Goal: Task Accomplishment & Management: Use online tool/utility

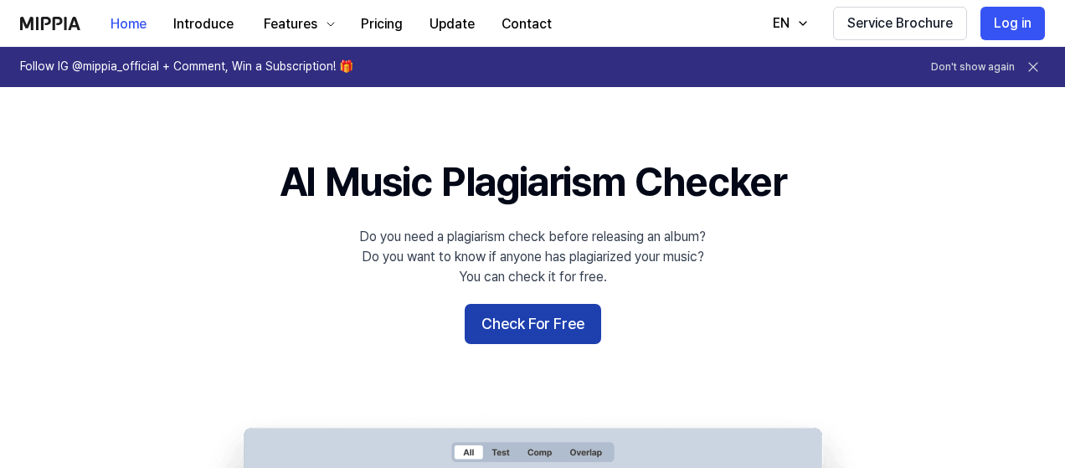
click at [549, 331] on button "Check For Free" at bounding box center [533, 324] width 137 height 40
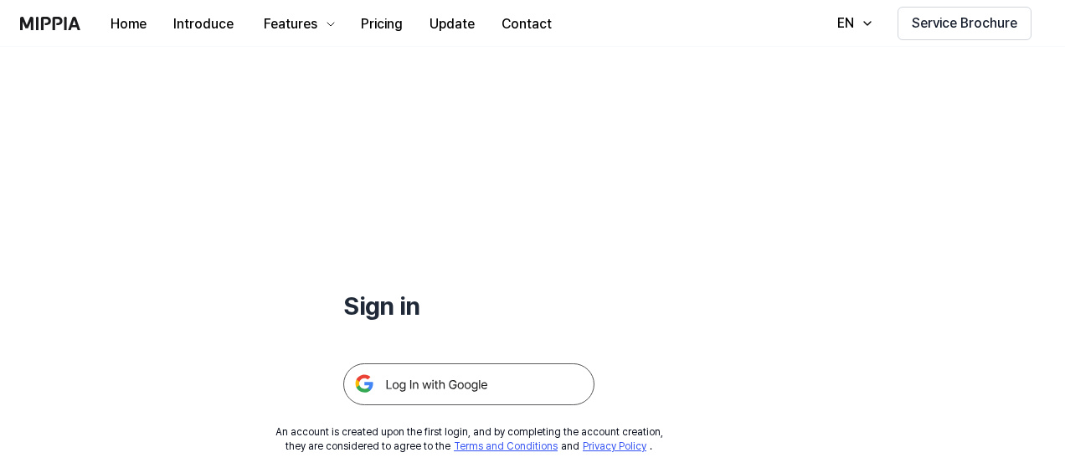
click at [482, 387] on img at bounding box center [468, 385] width 251 height 42
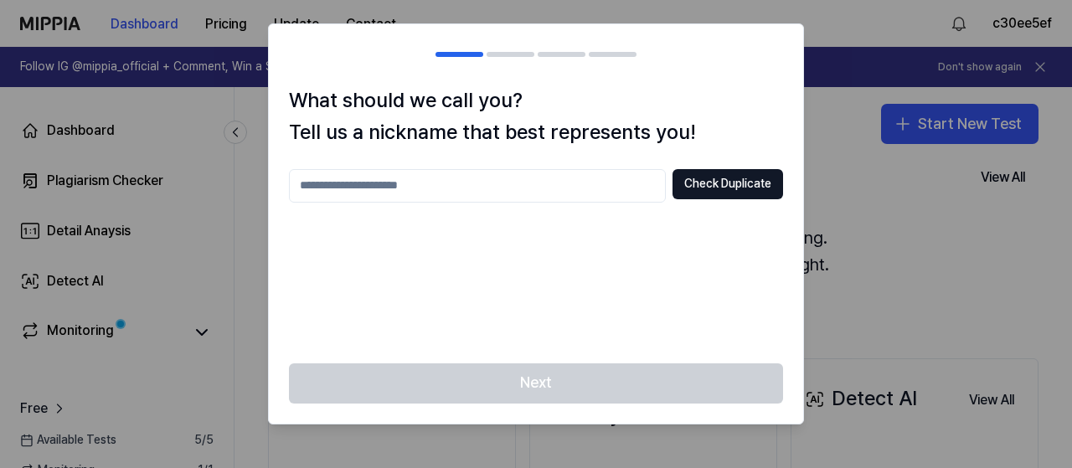
click at [519, 185] on input "text" at bounding box center [477, 186] width 377 height 34
type input "********"
click at [756, 171] on button "Check Duplicate" at bounding box center [728, 184] width 111 height 30
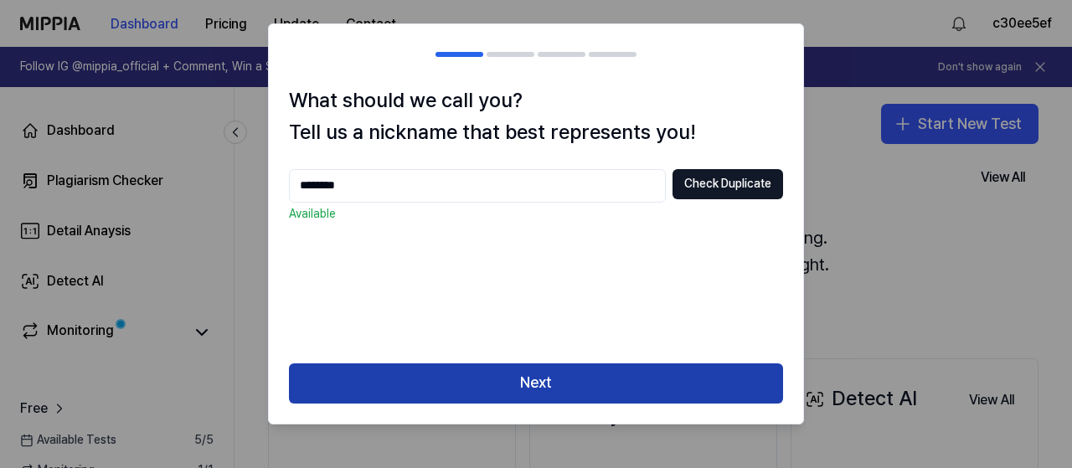
click at [586, 388] on button "Next" at bounding box center [536, 384] width 494 height 40
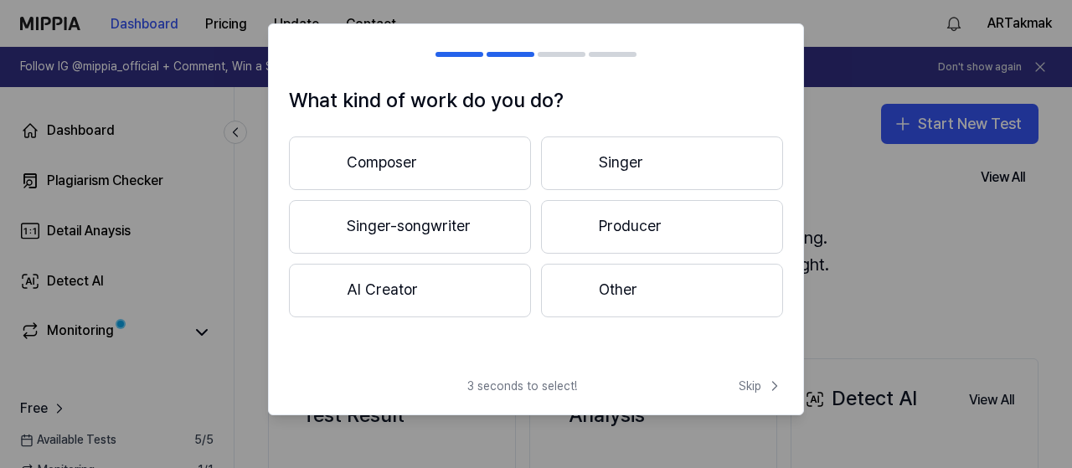
click at [517, 162] on button "Composer" at bounding box center [410, 164] width 242 height 54
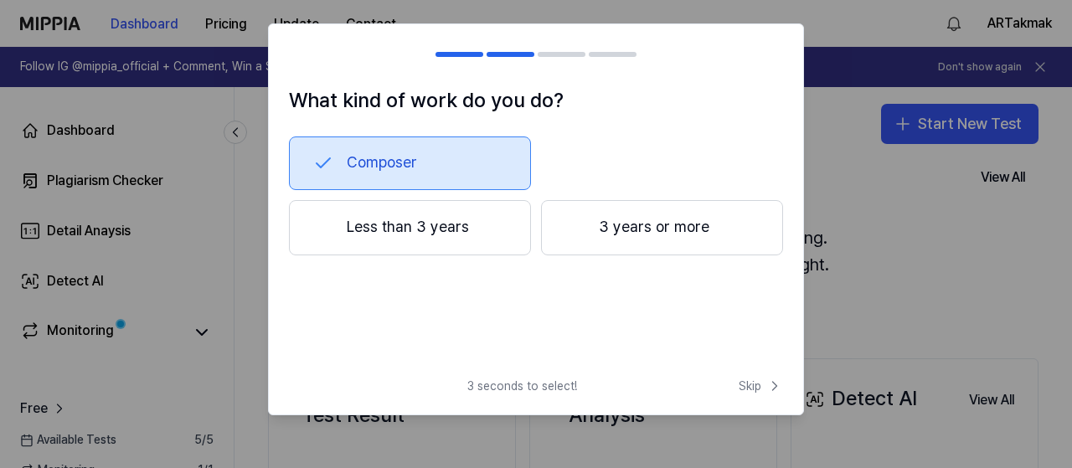
click at [684, 224] on button "3 years or more" at bounding box center [662, 227] width 242 height 55
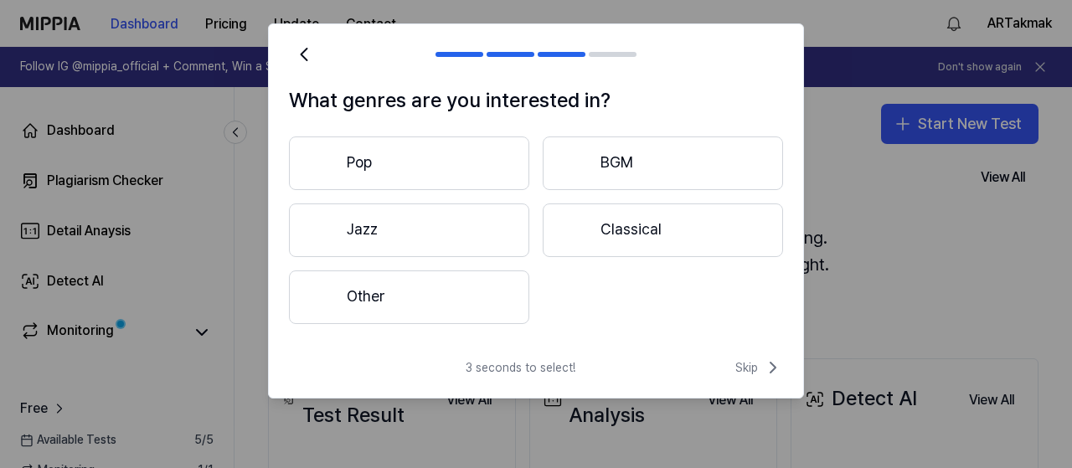
click at [415, 306] on button "Other" at bounding box center [409, 298] width 240 height 54
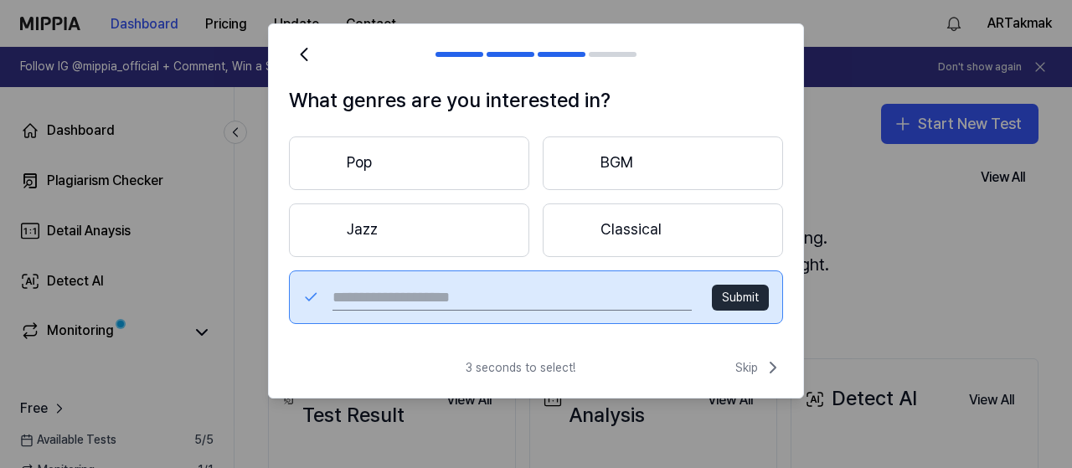
click at [473, 284] on input "text" at bounding box center [512, 297] width 359 height 27
click at [471, 301] on input "text" at bounding box center [512, 297] width 359 height 27
type input "********"
click at [761, 286] on button "Submit" at bounding box center [740, 298] width 57 height 27
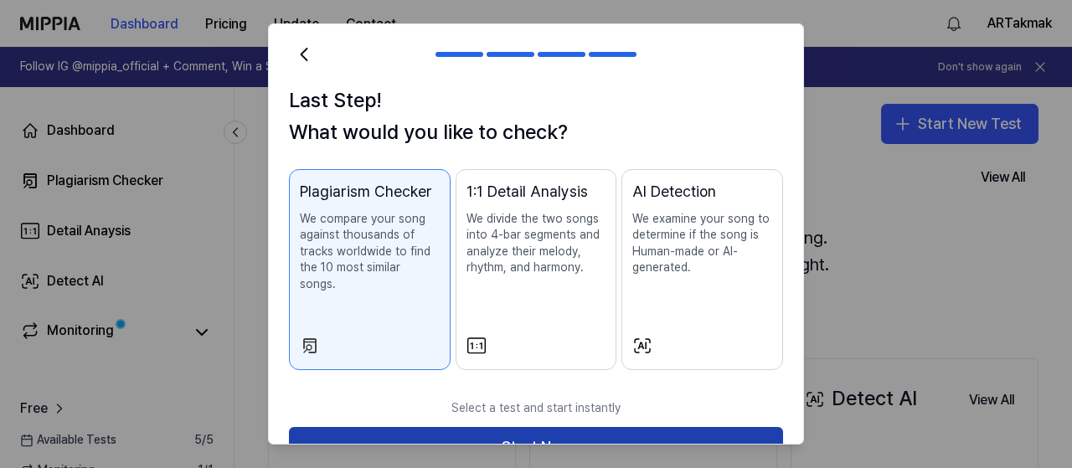
click at [529, 427] on button "Start Now" at bounding box center [536, 447] width 494 height 40
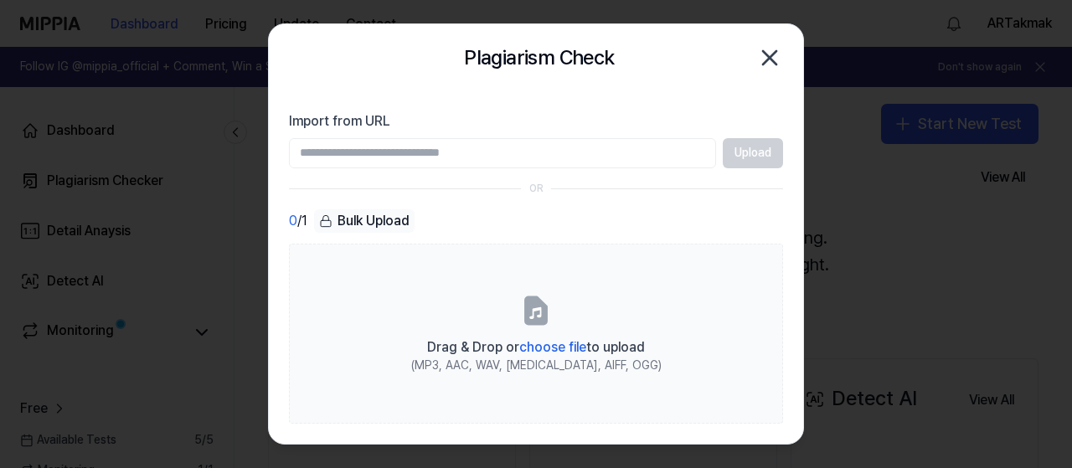
click at [766, 61] on icon "button" at bounding box center [769, 57] width 13 height 13
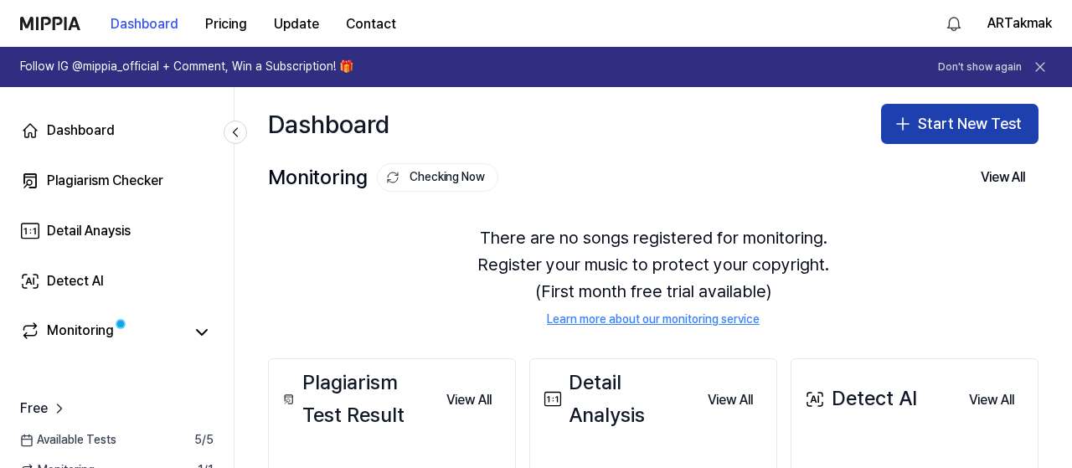
click at [955, 120] on button "Start New Test" at bounding box center [959, 124] width 157 height 40
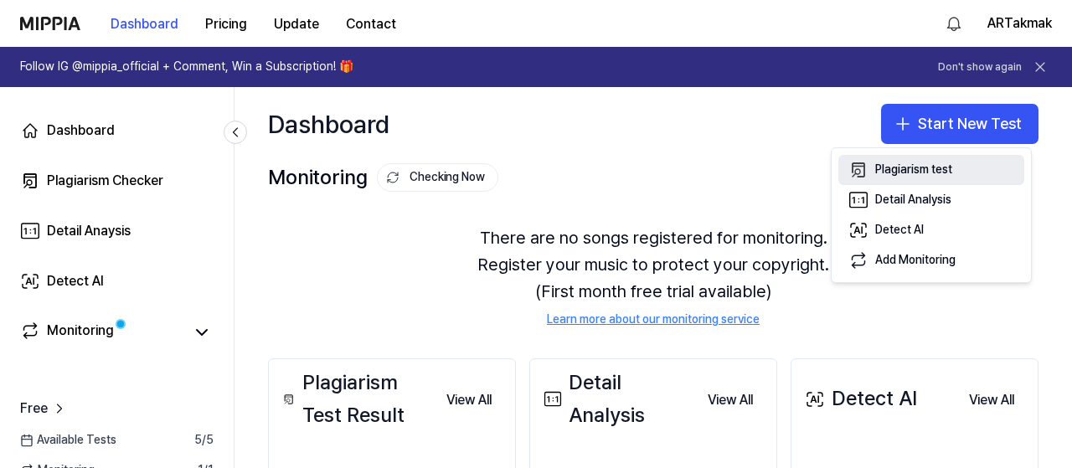
click at [985, 170] on button "Plagiarism test" at bounding box center [931, 170] width 186 height 30
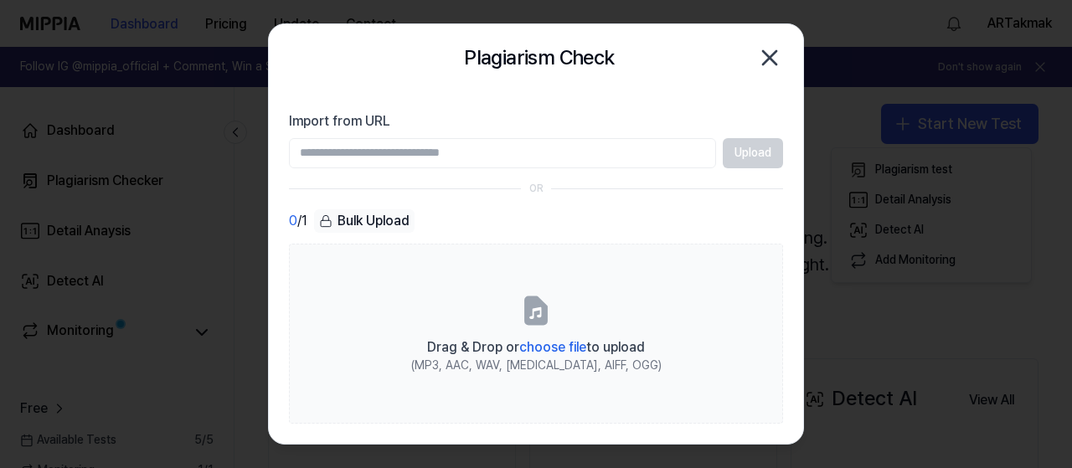
click at [457, 153] on input "Import from URL" at bounding box center [502, 153] width 427 height 30
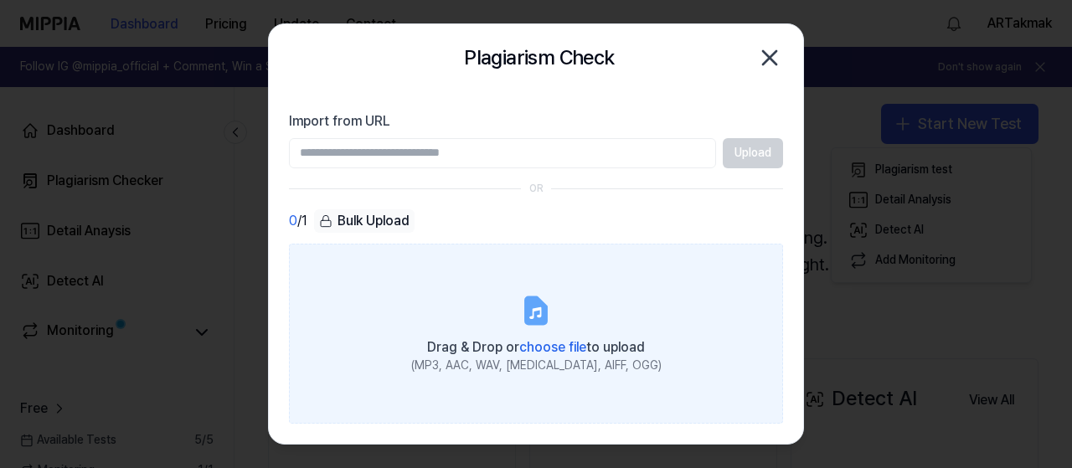
click at [529, 304] on icon at bounding box center [536, 310] width 20 height 26
click at [0, 0] on input "Drag & Drop or choose file to upload (MP3, AAC, WAV, [MEDICAL_DATA], AIFF, OGG)" at bounding box center [0, 0] width 0 height 0
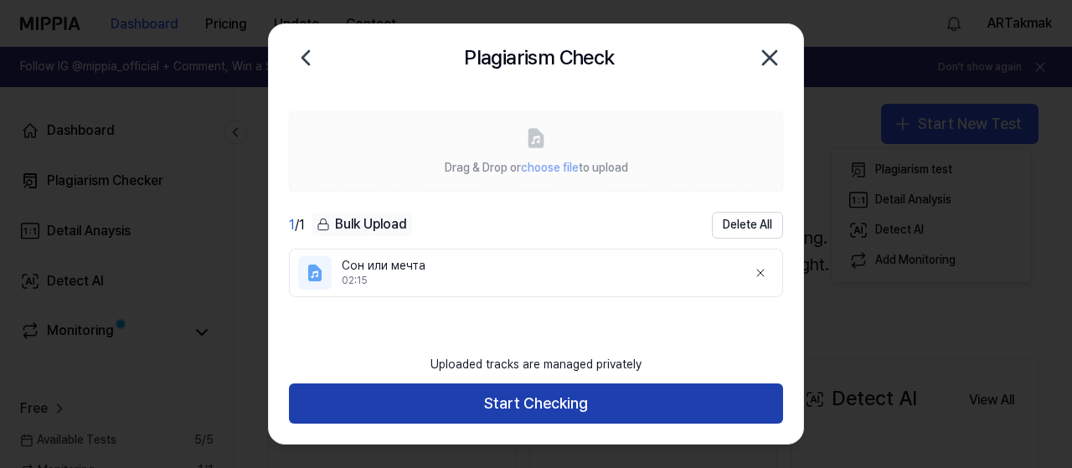
click at [593, 397] on button "Start Checking" at bounding box center [536, 404] width 494 height 40
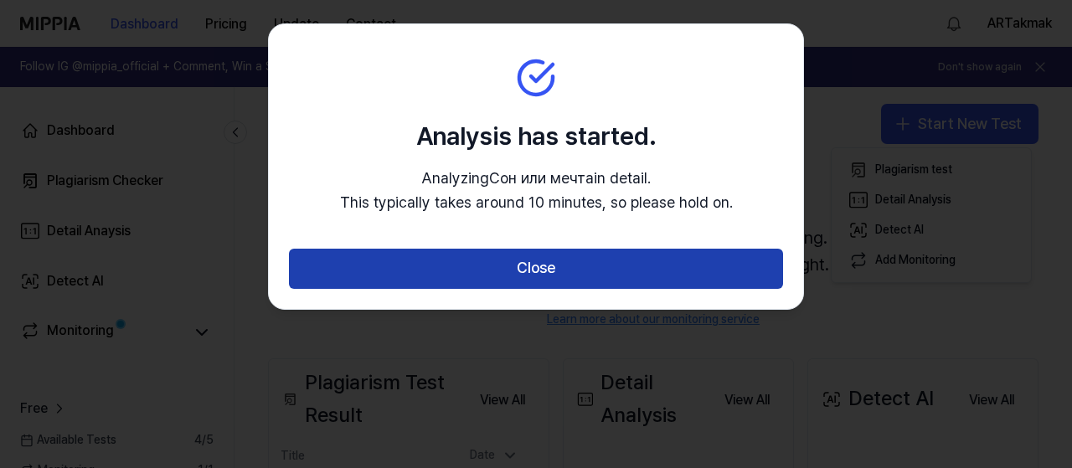
click at [688, 255] on button "Close" at bounding box center [536, 269] width 494 height 40
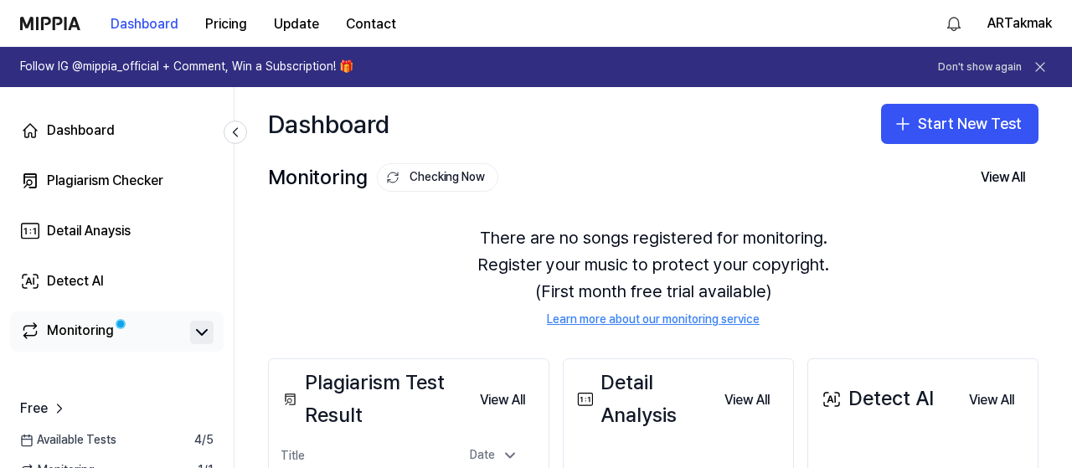
click at [194, 333] on icon at bounding box center [202, 332] width 20 height 20
click at [77, 334] on div "Monitoring" at bounding box center [80, 332] width 67 height 23
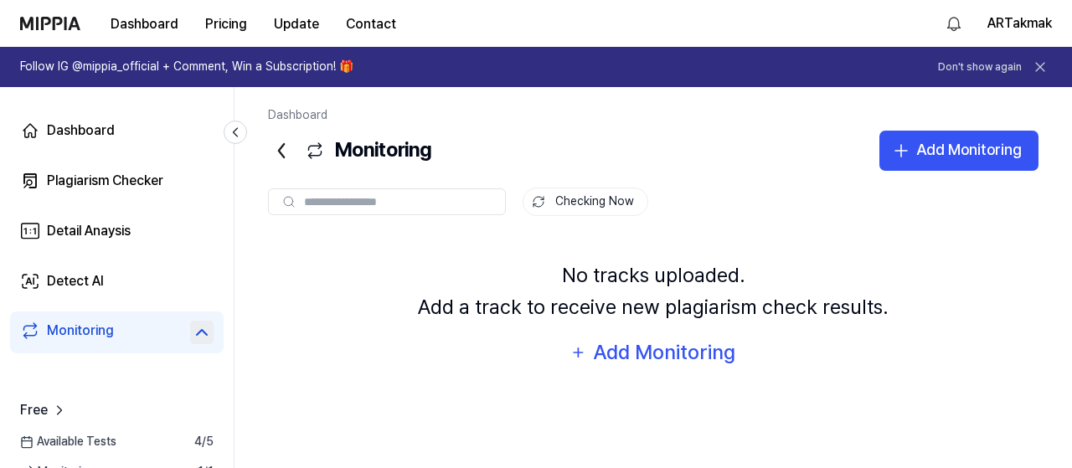
click at [204, 329] on icon at bounding box center [202, 332] width 20 height 20
click at [84, 111] on link "Dashboard" at bounding box center [117, 131] width 214 height 40
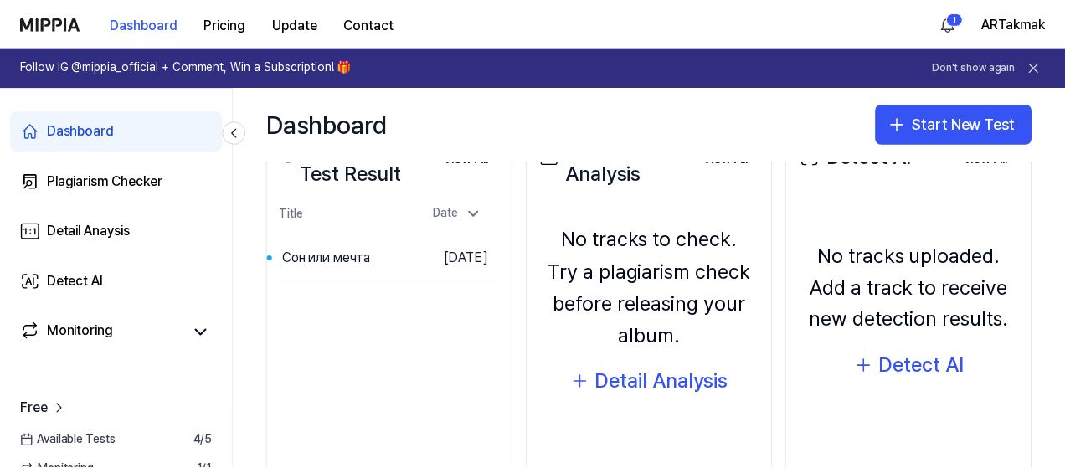
scroll to position [237, 0]
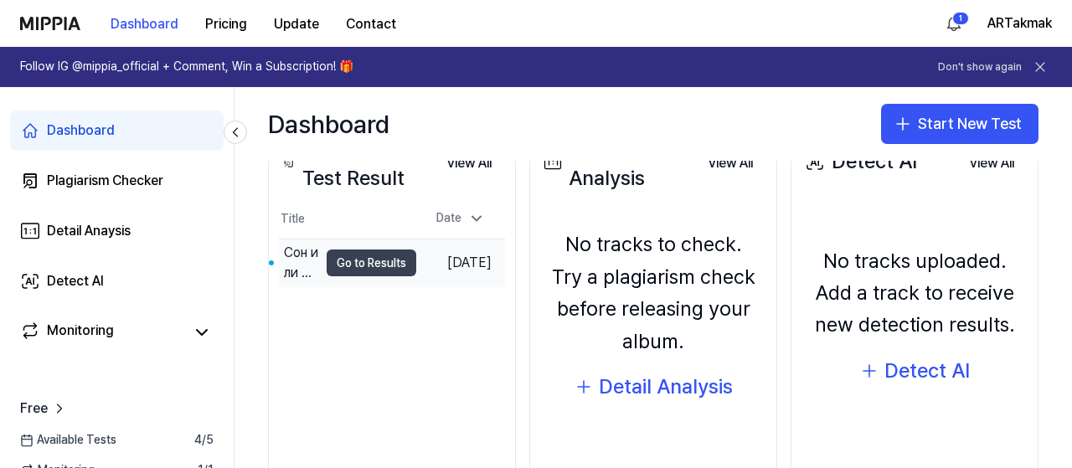
click at [374, 259] on button "Go to Results" at bounding box center [372, 263] width 90 height 27
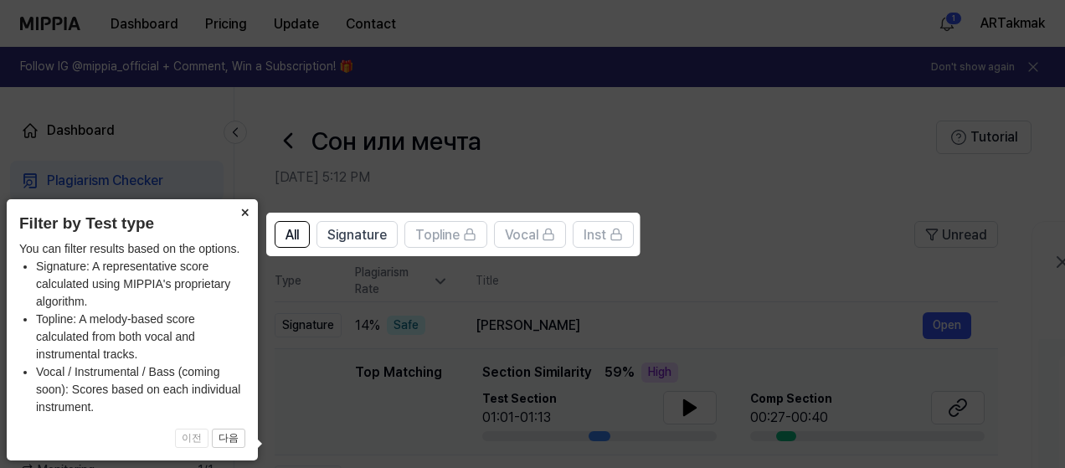
click at [243, 208] on button "×" at bounding box center [244, 210] width 27 height 23
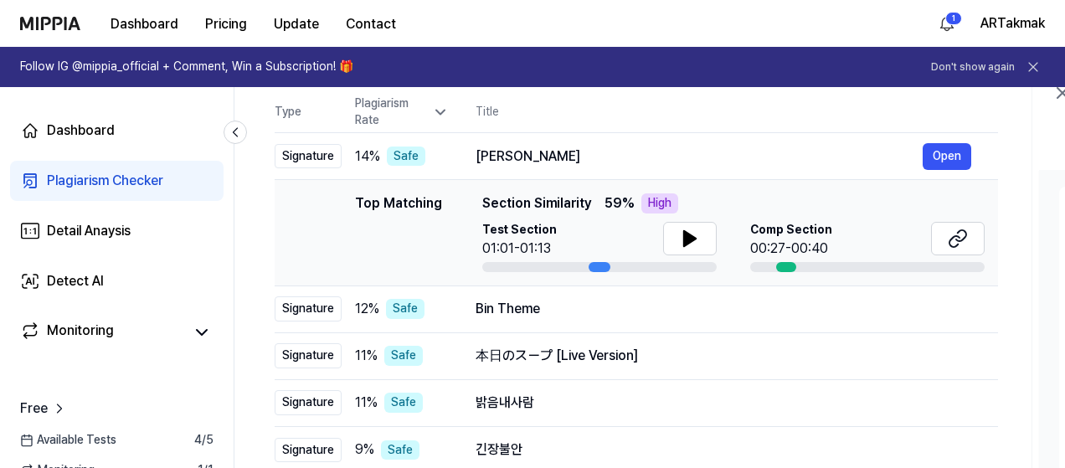
scroll to position [168, 0]
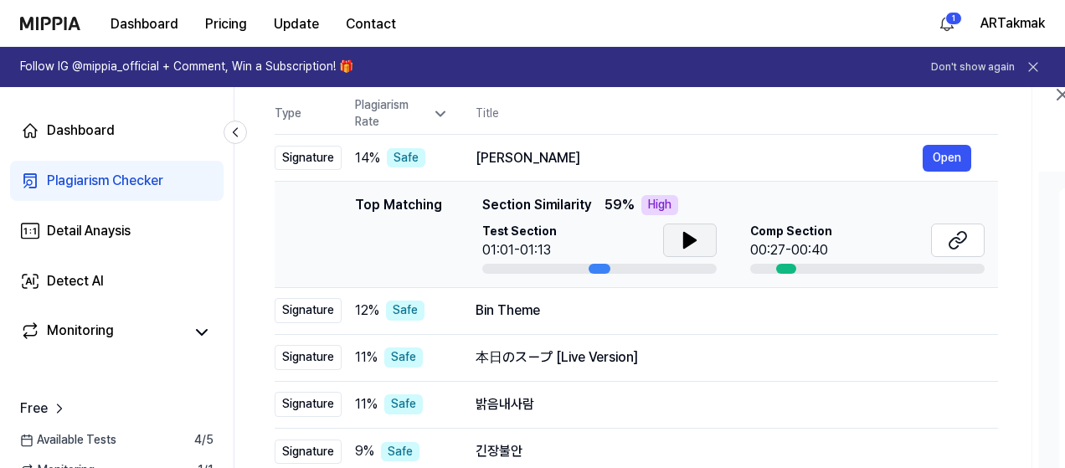
click at [687, 235] on icon at bounding box center [690, 240] width 12 height 15
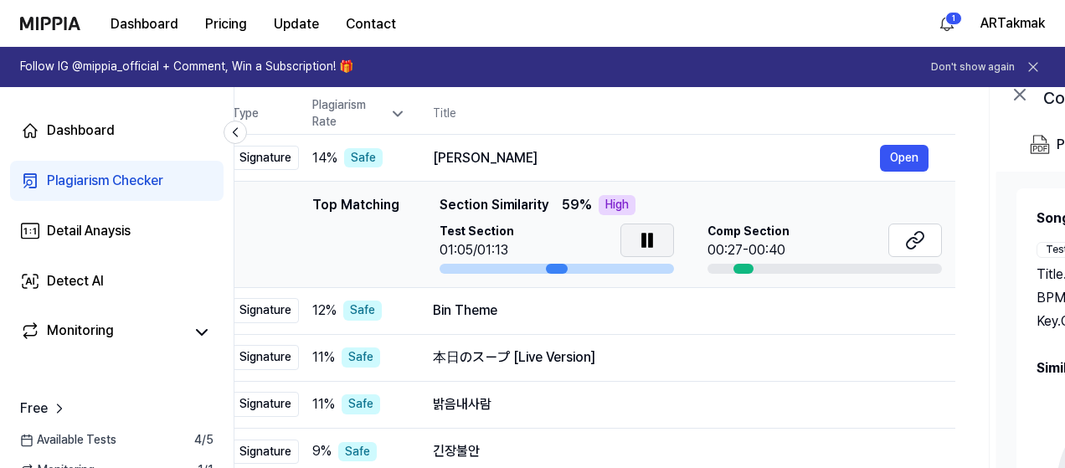
scroll to position [0, 0]
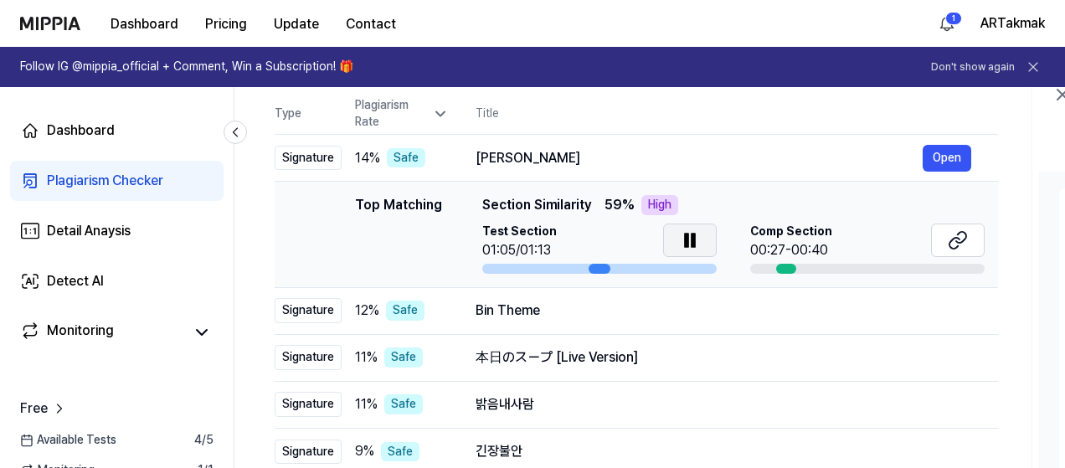
drag, startPoint x: 594, startPoint y: 266, endPoint x: 616, endPoint y: 256, distance: 23.6
click at [616, 256] on div "Test Section 01:05/01:13" at bounding box center [599, 249] width 235 height 50
drag, startPoint x: 596, startPoint y: 267, endPoint x: 663, endPoint y: 267, distance: 67.0
click at [663, 267] on div at bounding box center [599, 269] width 235 height 10
drag, startPoint x: 791, startPoint y: 266, endPoint x: 800, endPoint y: 266, distance: 9.3
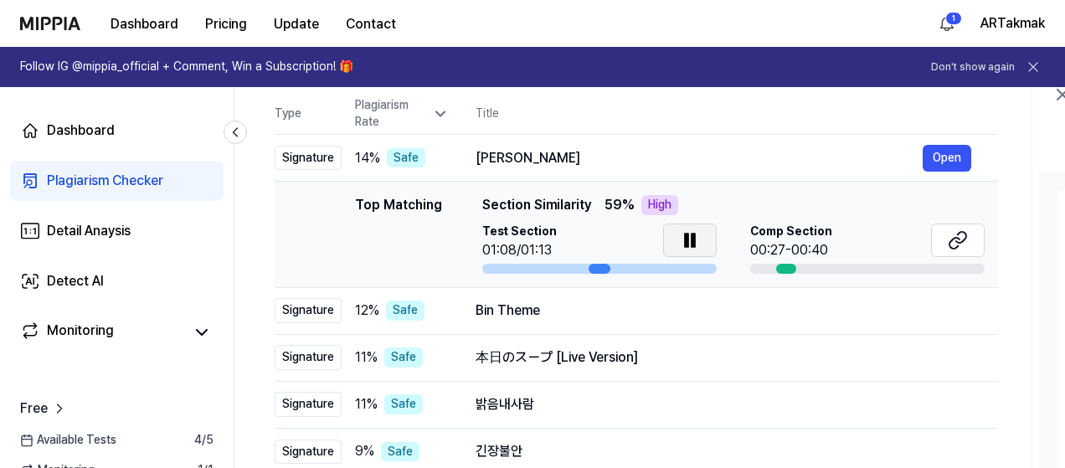
click at [800, 266] on div at bounding box center [867, 269] width 235 height 10
click at [687, 233] on icon at bounding box center [690, 240] width 20 height 20
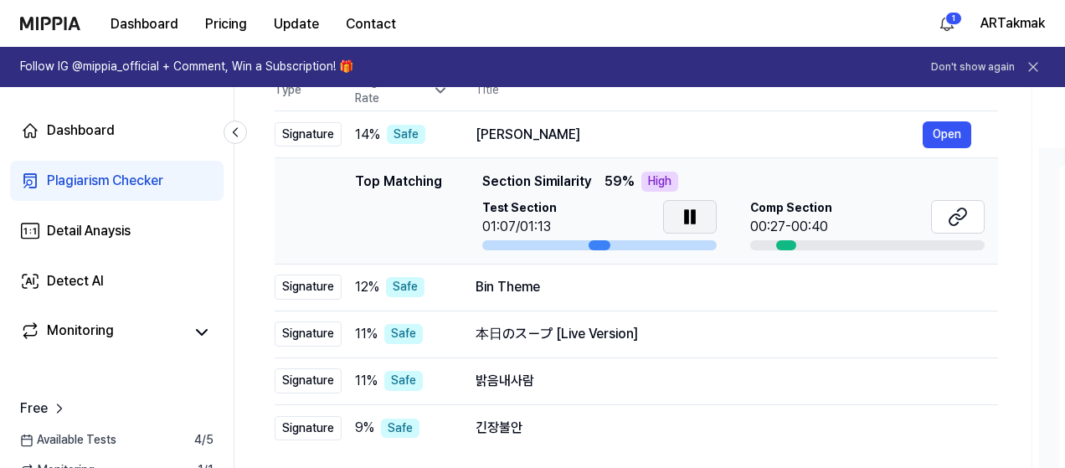
scroll to position [186, 0]
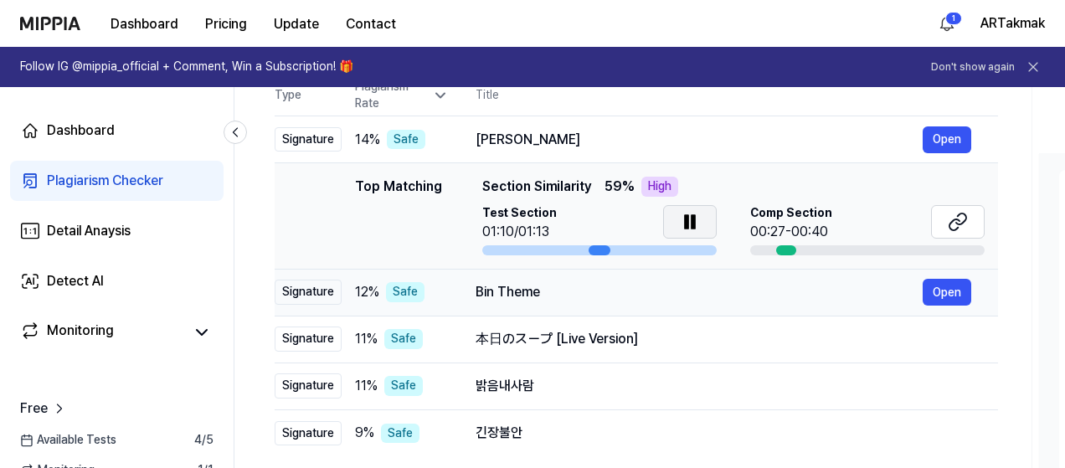
click at [313, 301] on div "Signature" at bounding box center [308, 292] width 67 height 25
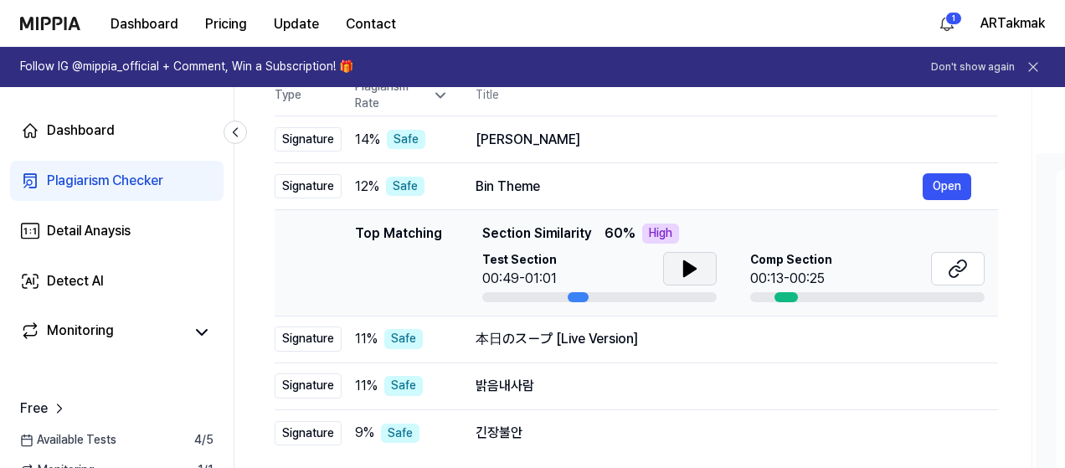
click at [676, 267] on button at bounding box center [690, 269] width 54 height 34
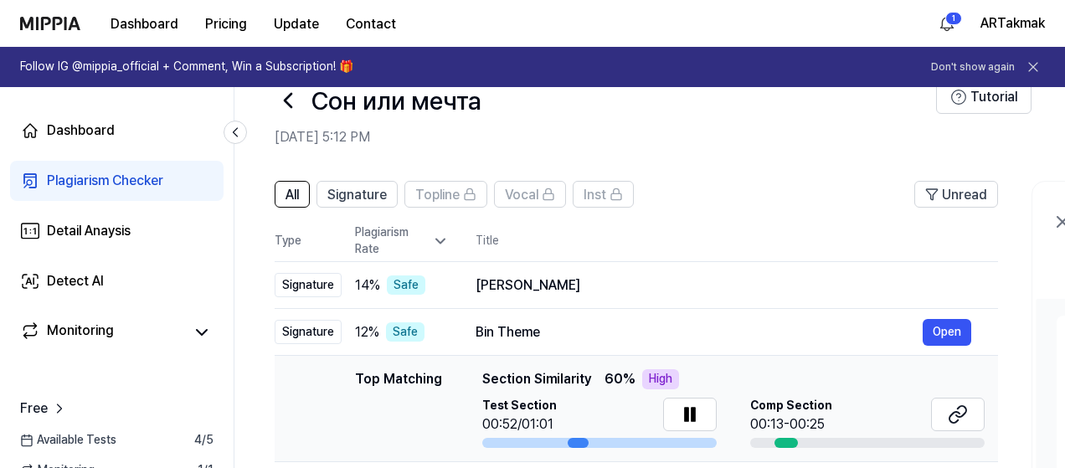
scroll to position [25, 0]
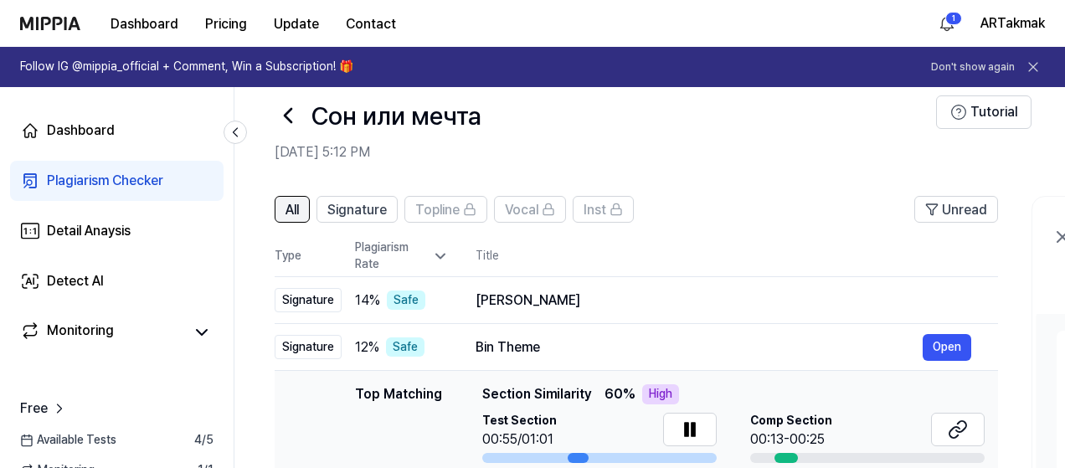
click at [291, 204] on span "All" at bounding box center [292, 210] width 13 height 20
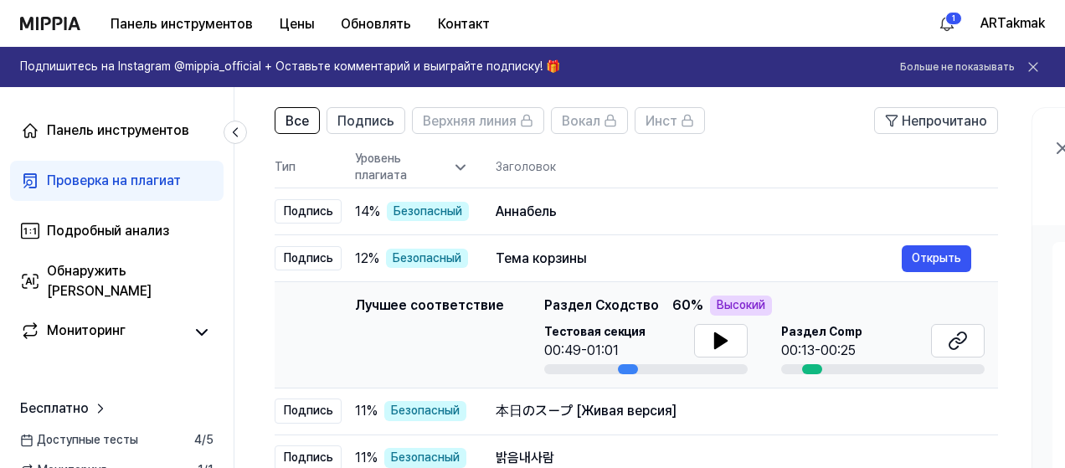
scroll to position [116, 0]
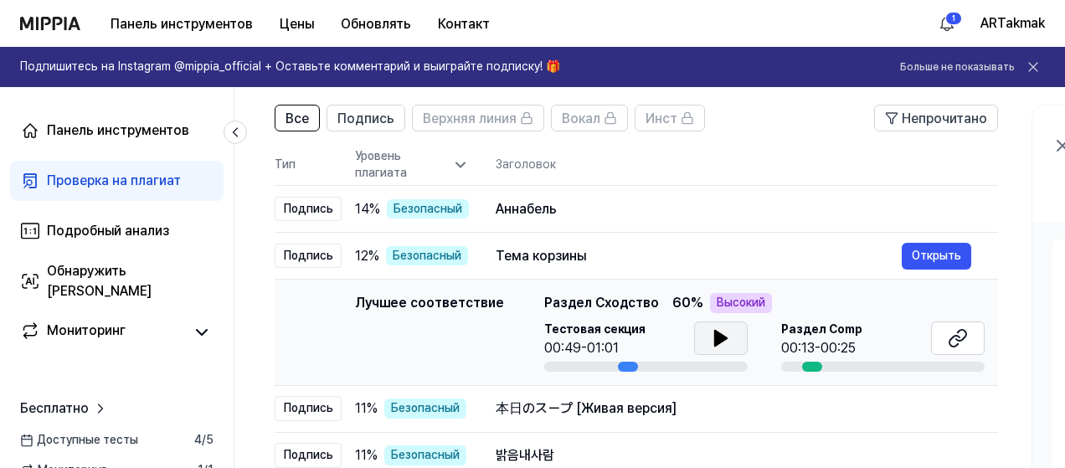
click at [704, 333] on button at bounding box center [721, 339] width 54 height 34
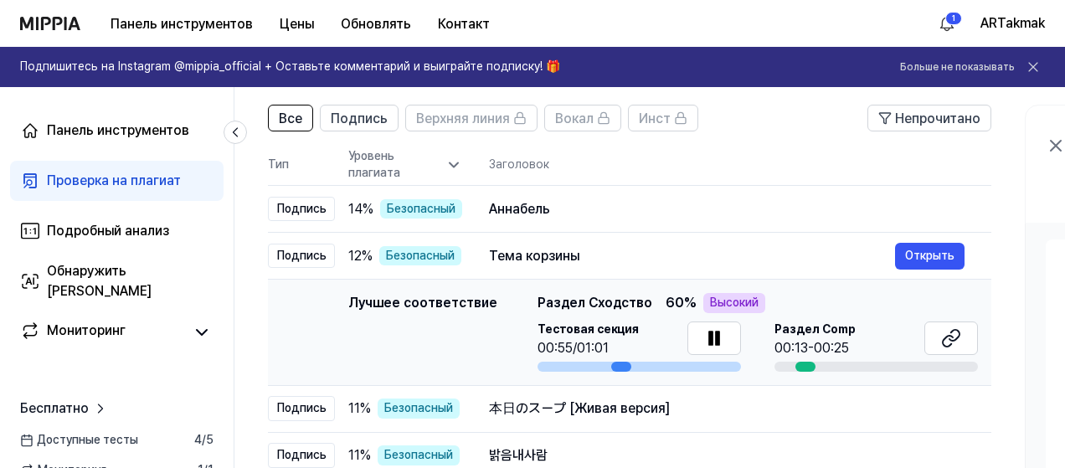
scroll to position [0, 8]
click at [802, 368] on div at bounding box center [805, 367] width 20 height 10
click at [580, 214] on div "Аннабель" at bounding box center [691, 209] width 406 height 20
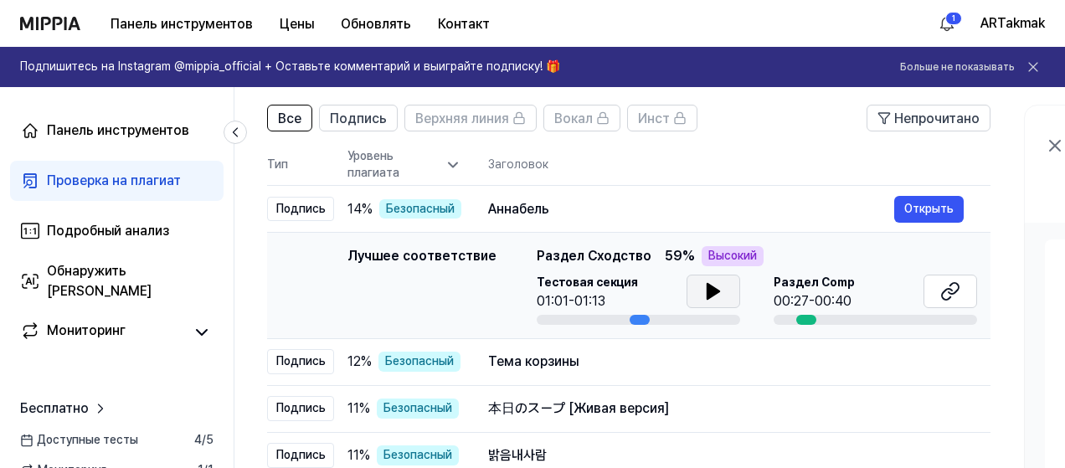
click at [713, 290] on icon at bounding box center [714, 291] width 12 height 15
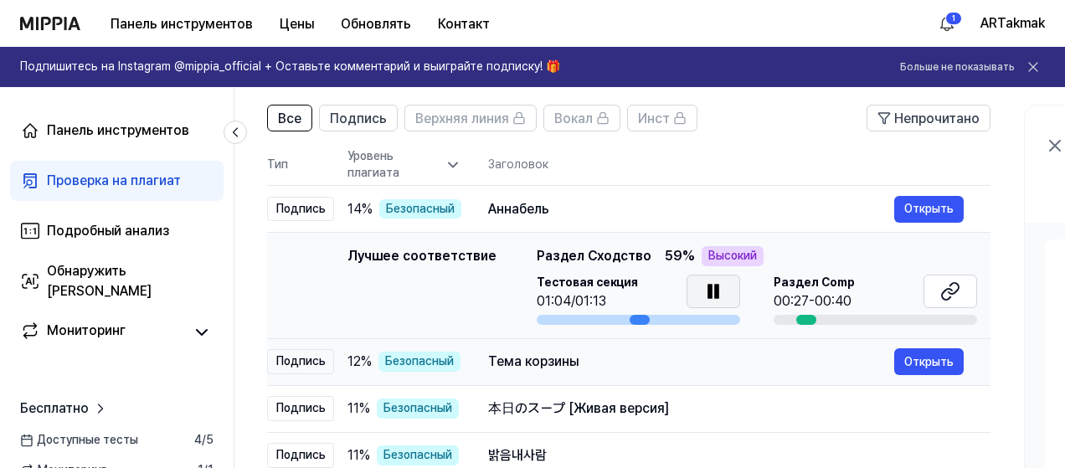
click at [637, 358] on div "Тема корзины" at bounding box center [691, 362] width 406 height 20
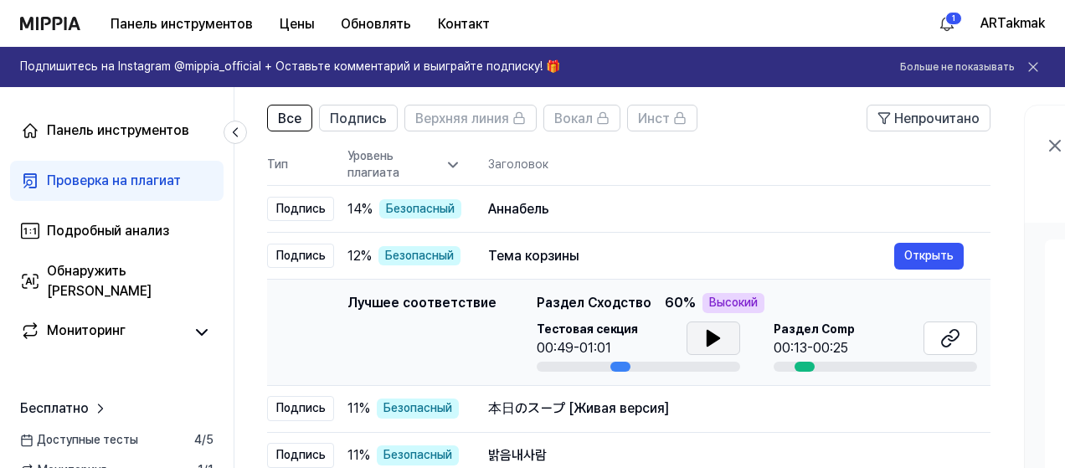
click at [708, 334] on icon at bounding box center [714, 338] width 12 height 15
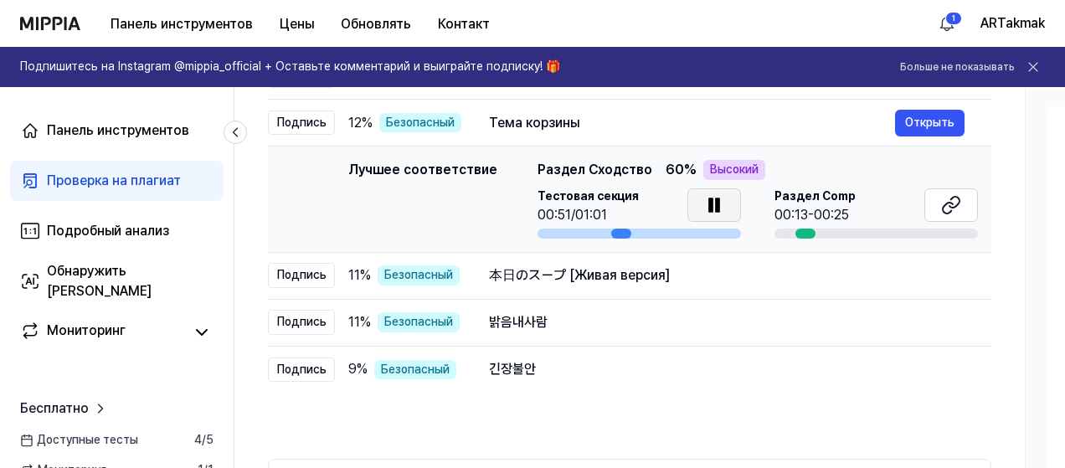
scroll to position [255, 0]
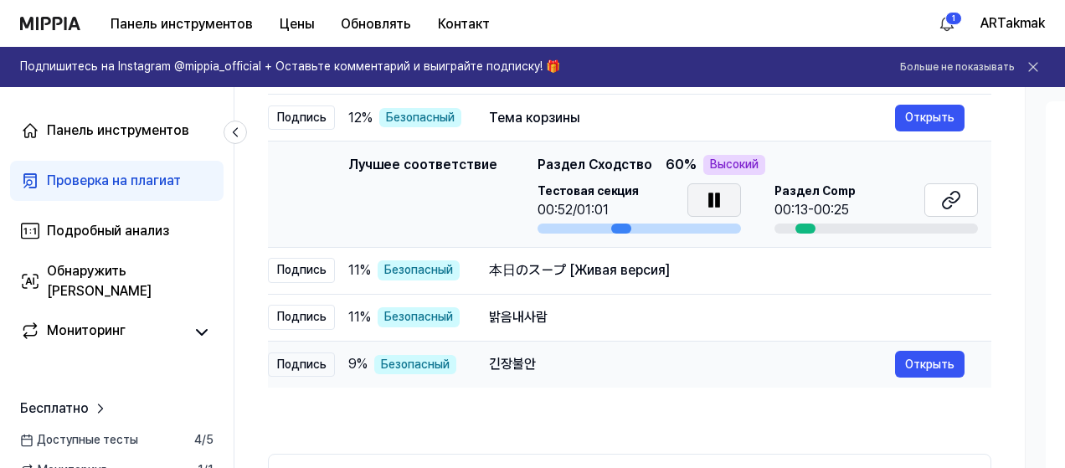
click at [518, 361] on font "긴장불안" at bounding box center [512, 364] width 47 height 16
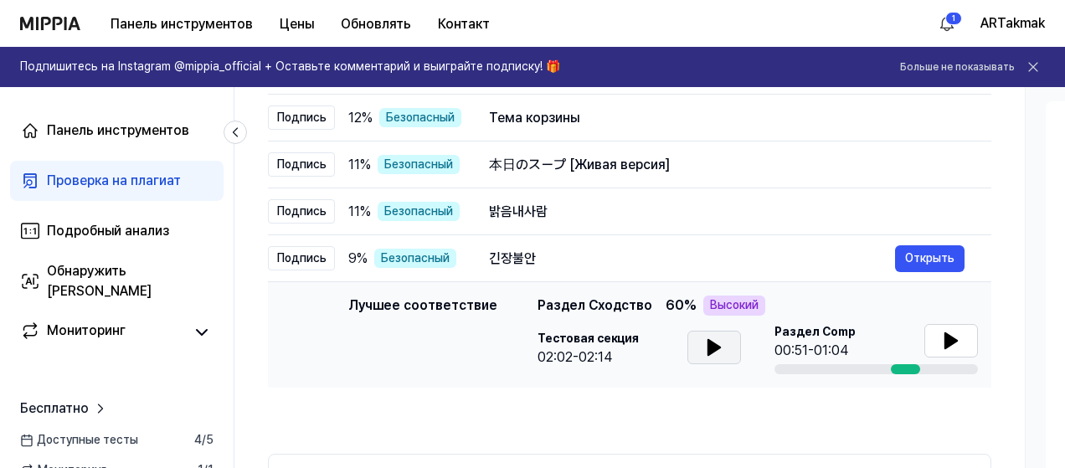
click at [734, 359] on button at bounding box center [715, 348] width 54 height 34
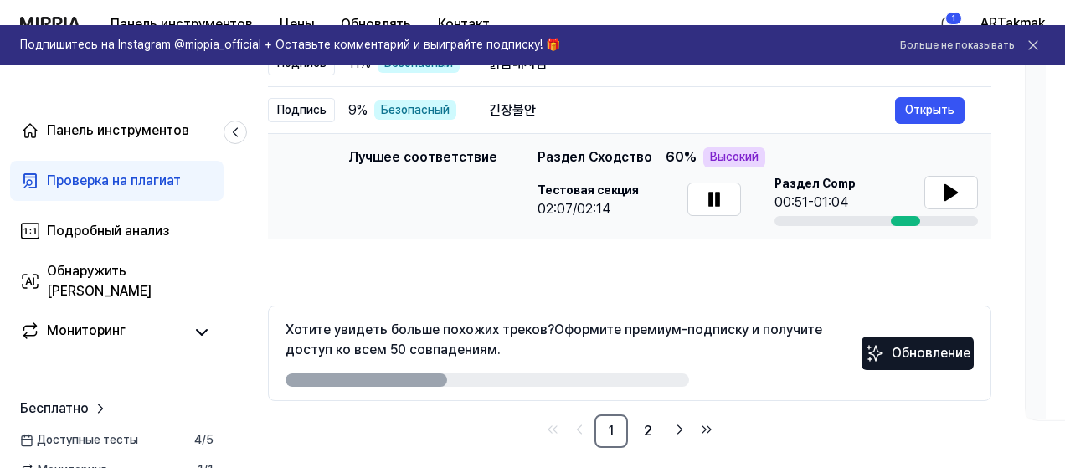
scroll to position [405, 0]
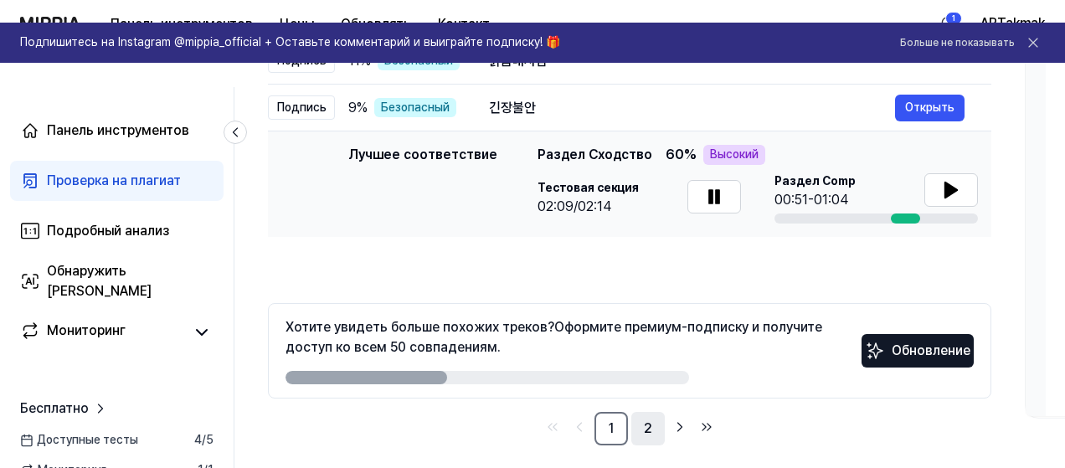
click at [644, 427] on font "2" at bounding box center [648, 428] width 8 height 16
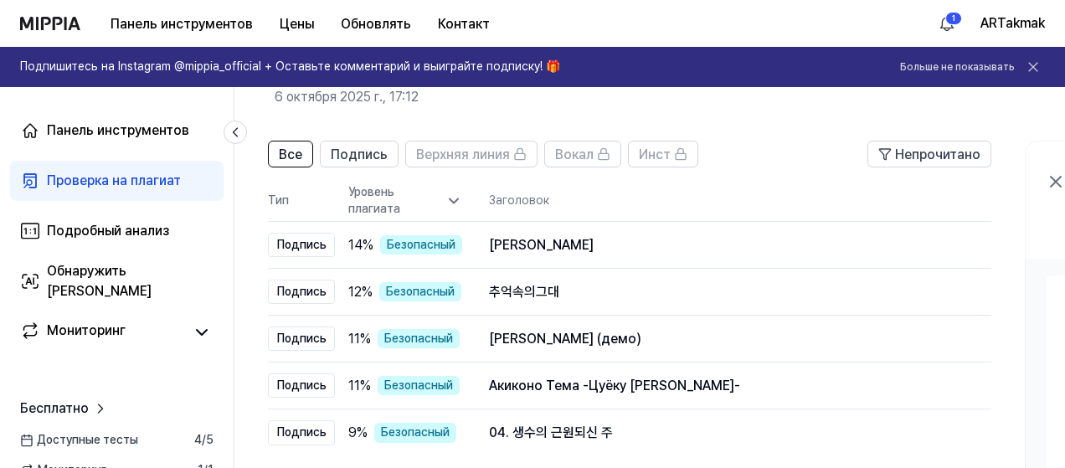
scroll to position [69, 0]
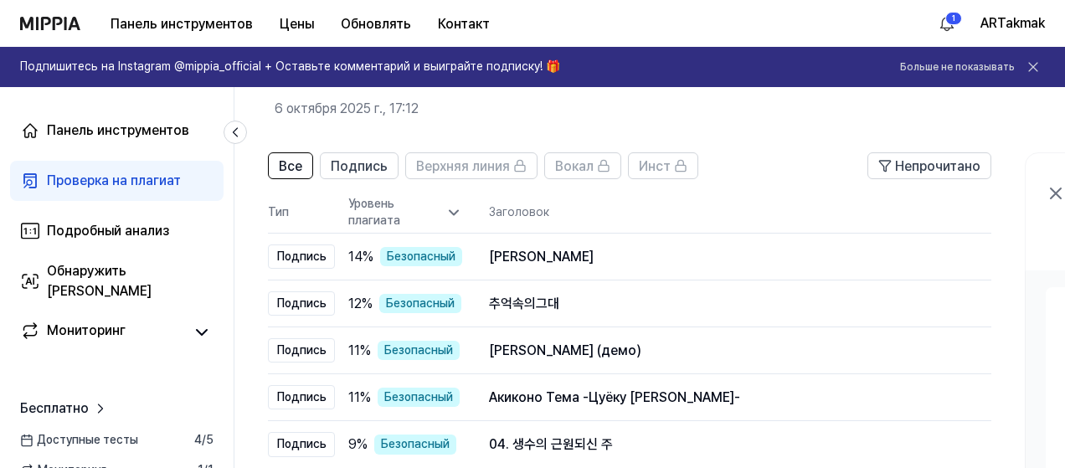
click at [446, 209] on icon at bounding box center [454, 212] width 17 height 17
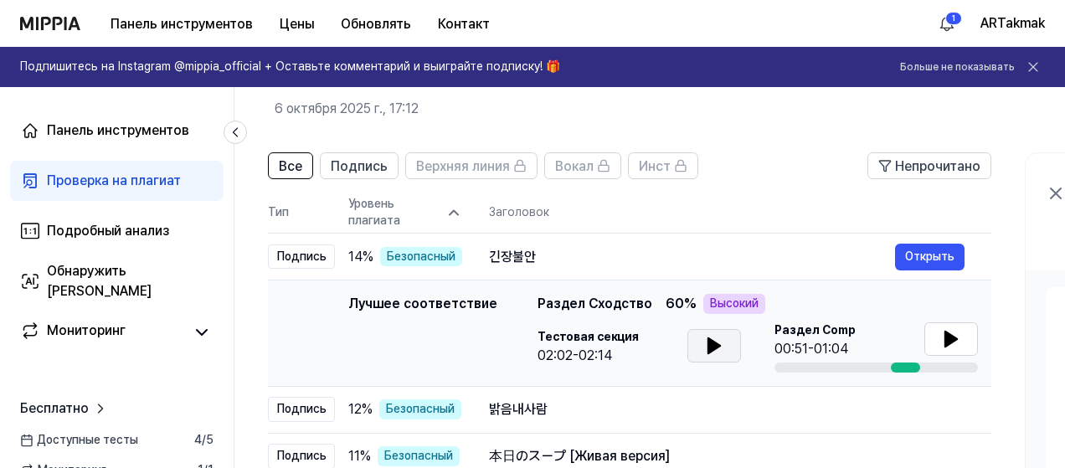
click at [709, 343] on icon at bounding box center [715, 345] width 12 height 15
click at [940, 410] on font "Открыть" at bounding box center [929, 409] width 49 height 13
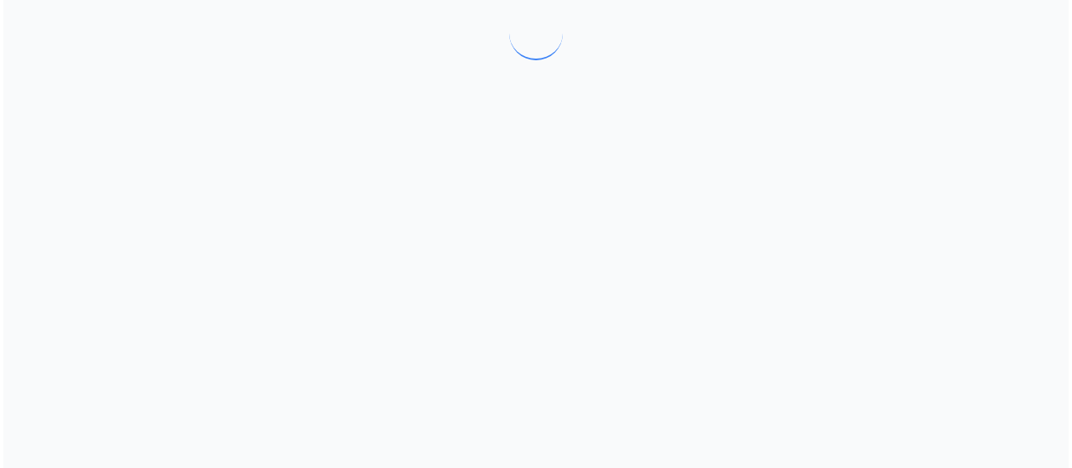
scroll to position [0, 0]
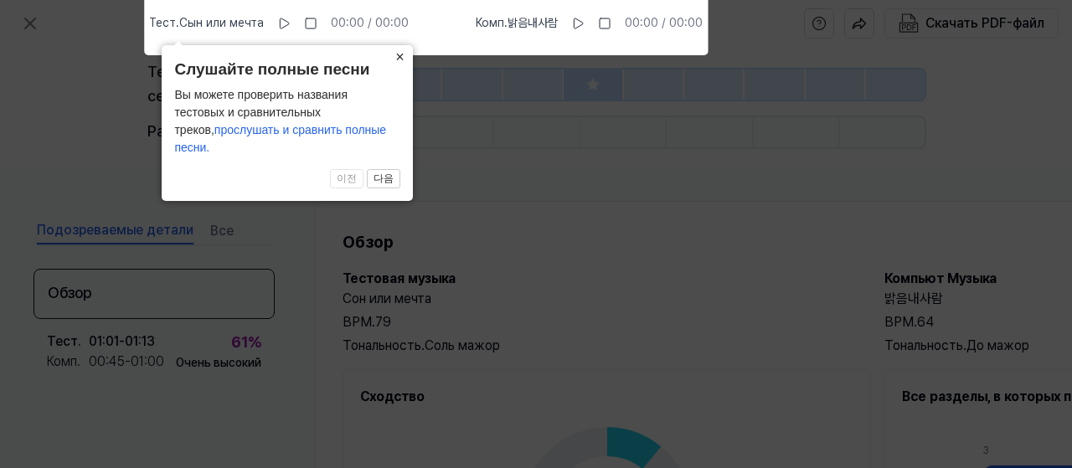
click at [400, 65] on font "×" at bounding box center [399, 57] width 9 height 17
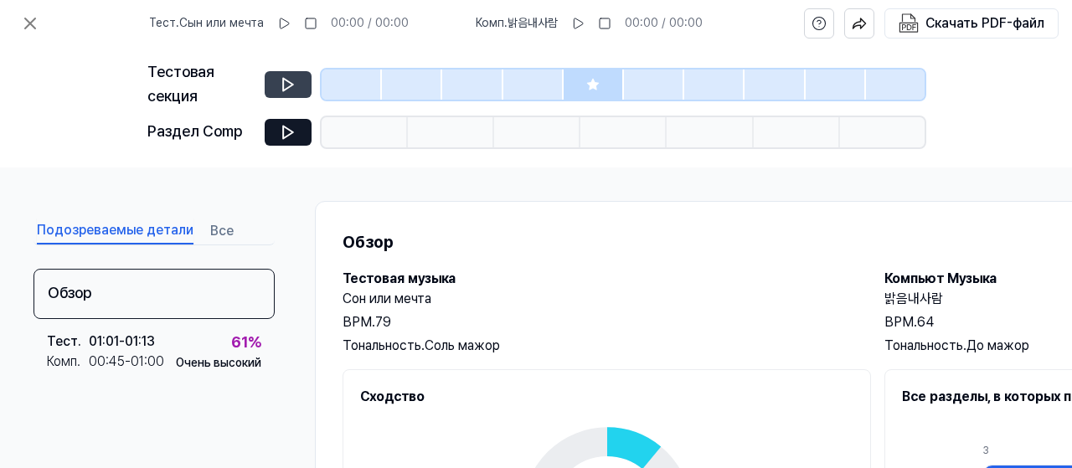
click at [283, 86] on icon at bounding box center [288, 84] width 10 height 13
click at [286, 132] on icon at bounding box center [288, 132] width 17 height 17
click at [298, 83] on button at bounding box center [288, 84] width 47 height 27
click at [286, 26] on icon at bounding box center [283, 23] width 13 height 13
click at [278, 126] on button at bounding box center [288, 132] width 47 height 27
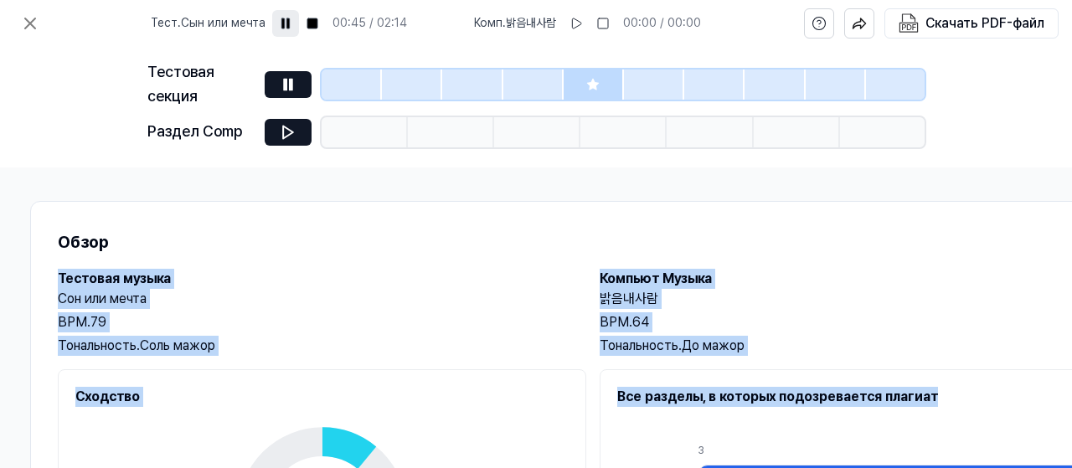
scroll to position [0, 389]
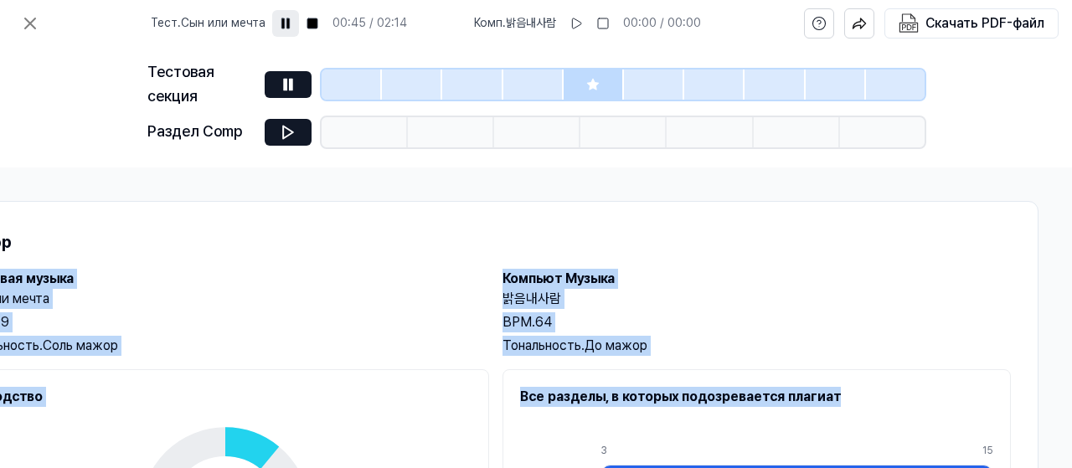
drag, startPoint x: 1050, startPoint y: 193, endPoint x: 1069, endPoint y: 376, distance: 184.4
click at [1069, 379] on div "Подозреваемые детали Все Обзор Тест . 01:01 - 01:13 Комп . 00:45 - 01:00 61 % О…" at bounding box center [536, 318] width 1072 height 301
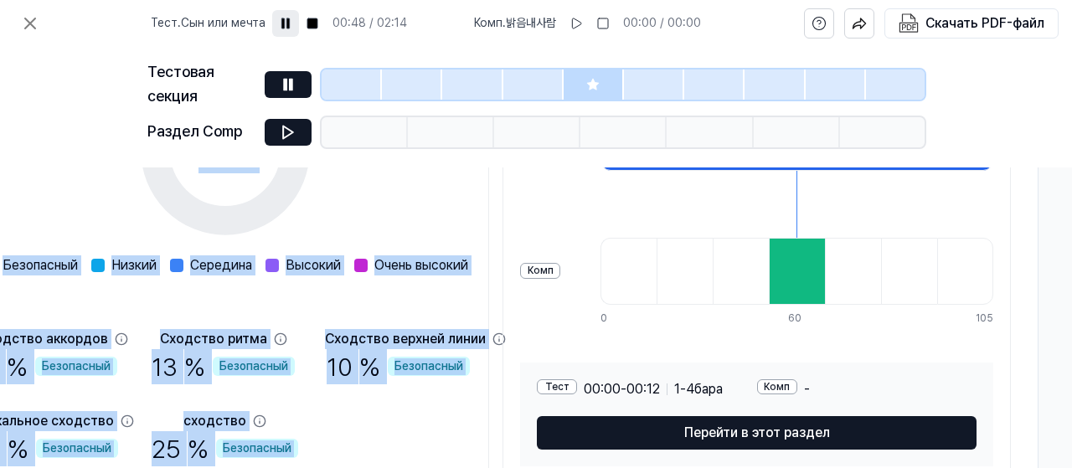
scroll to position [363, 389]
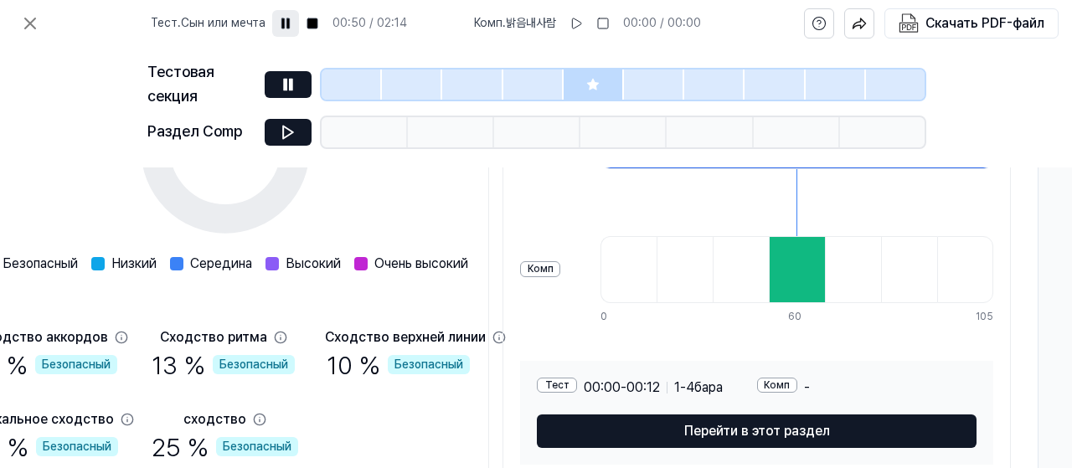
drag, startPoint x: 1062, startPoint y: 314, endPoint x: 1049, endPoint y: 324, distance: 16.8
click at [1058, 325] on div "Подозреваемые детали Все Обзор Тест . 01:01 - 01:13 Комп . 00:45 - 01:00 61 % О…" at bounding box center [536, 318] width 1072 height 301
click at [825, 261] on div at bounding box center [797, 269] width 56 height 67
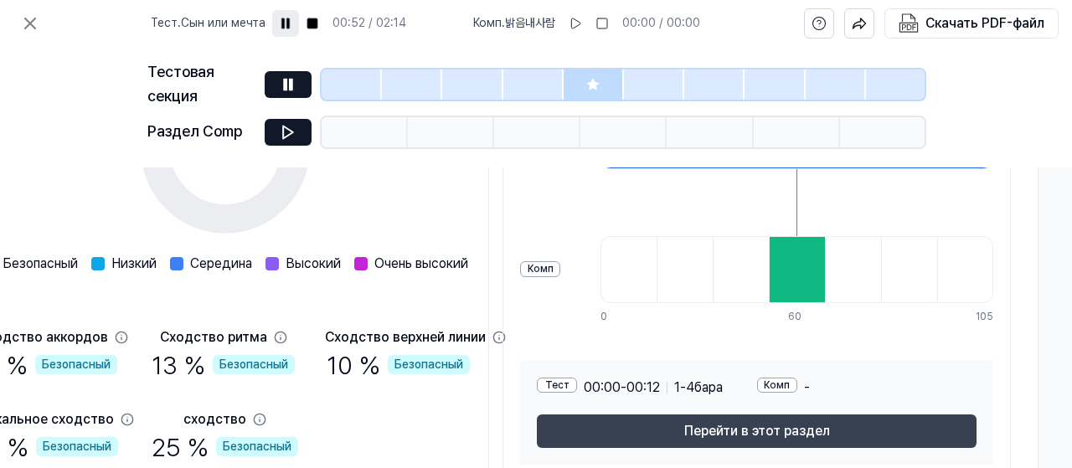
click at [830, 428] on font "Перейти в этот раздел" at bounding box center [757, 431] width 146 height 16
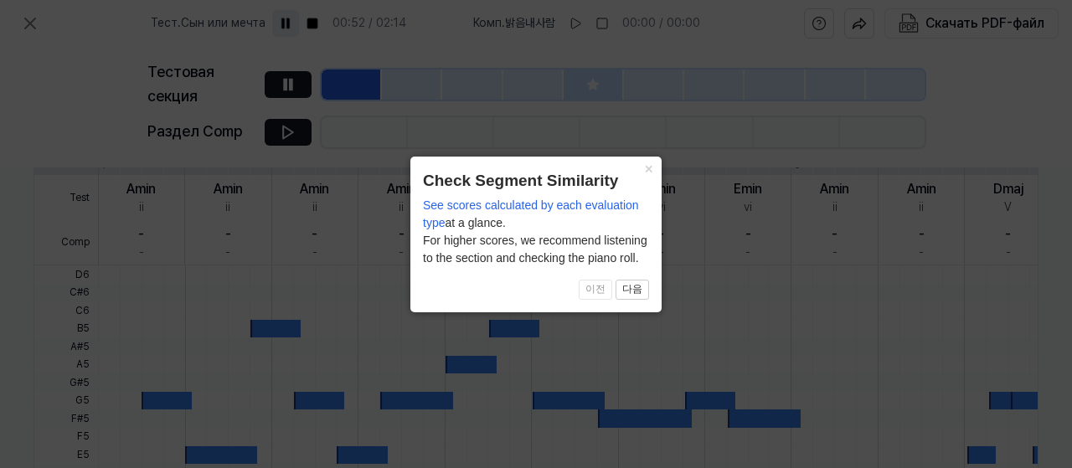
scroll to position [613, 288]
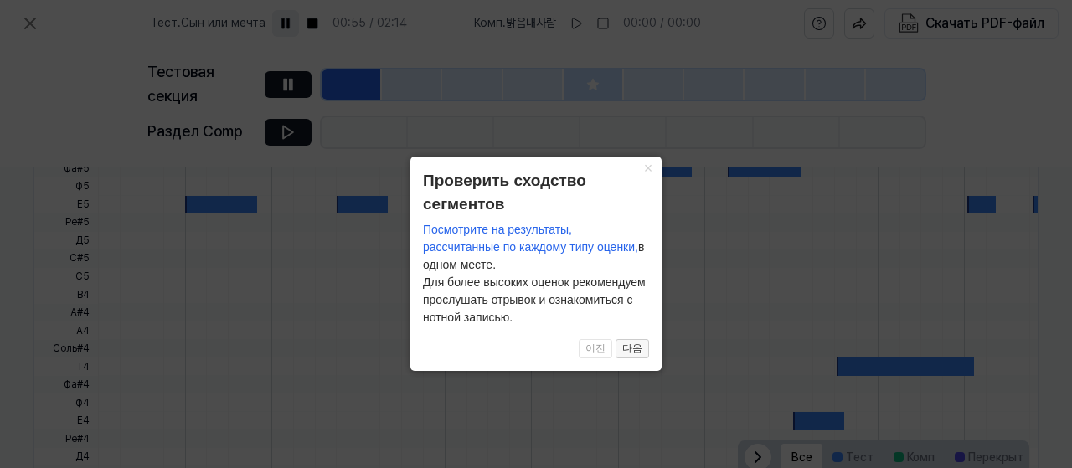
click at [632, 351] on font "다음" at bounding box center [632, 349] width 20 height 12
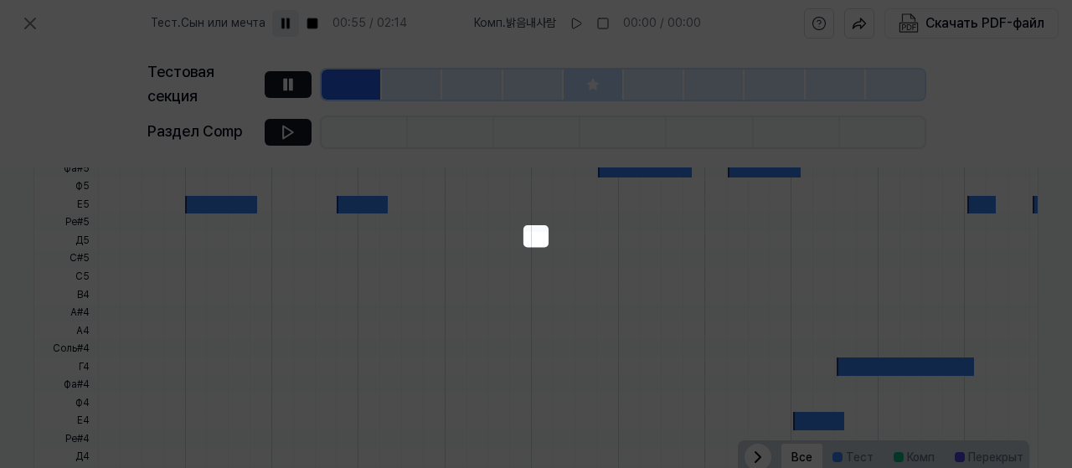
scroll to position [283, 285]
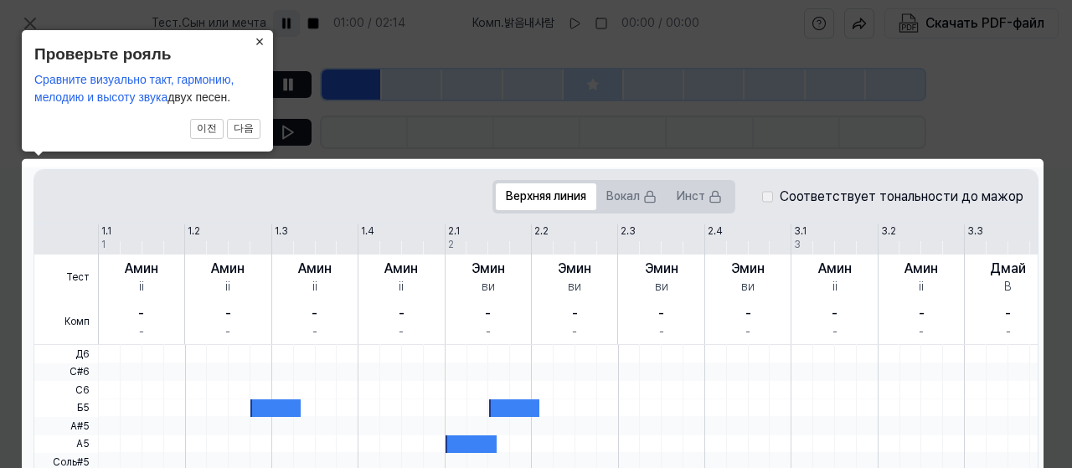
click at [261, 38] on font "×" at bounding box center [259, 42] width 9 height 17
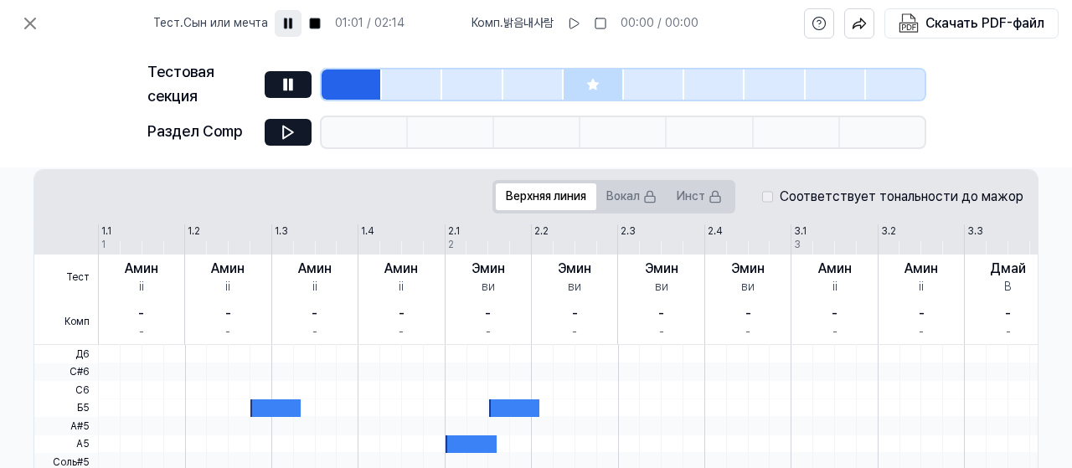
click at [1012, 86] on div "Тестовая секция Раздел Comp" at bounding box center [536, 107] width 1072 height 121
click at [31, 15] on icon at bounding box center [30, 23] width 20 height 20
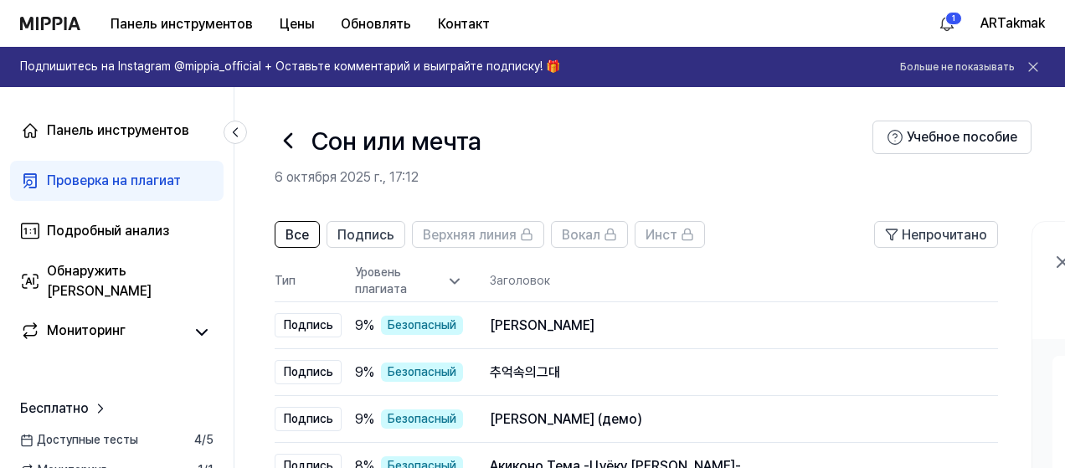
click at [286, 143] on icon at bounding box center [288, 140] width 7 height 13
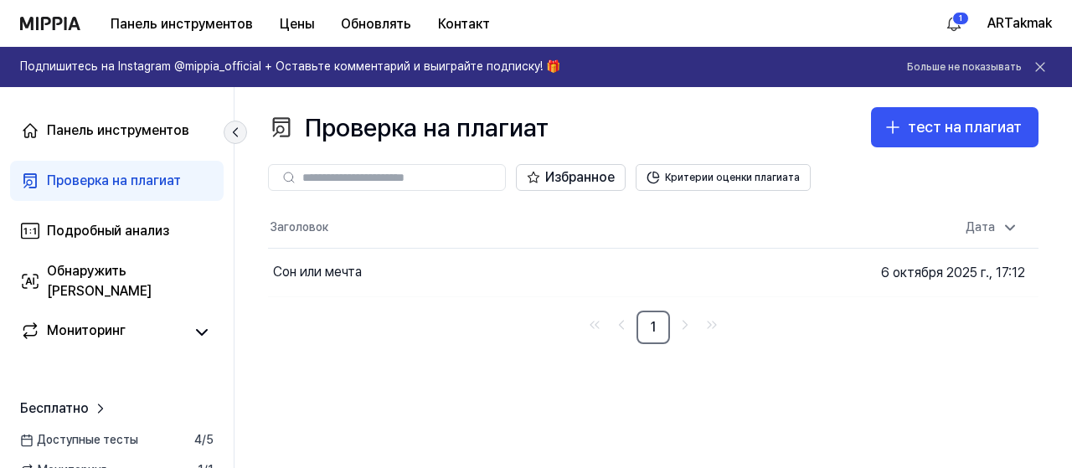
click at [238, 132] on icon at bounding box center [235, 132] width 17 height 17
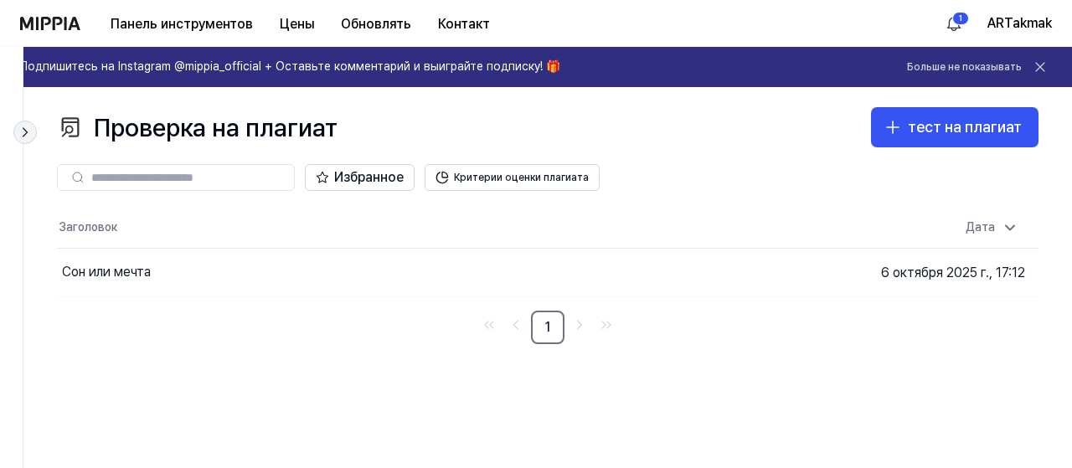
click at [27, 125] on icon at bounding box center [25, 132] width 17 height 17
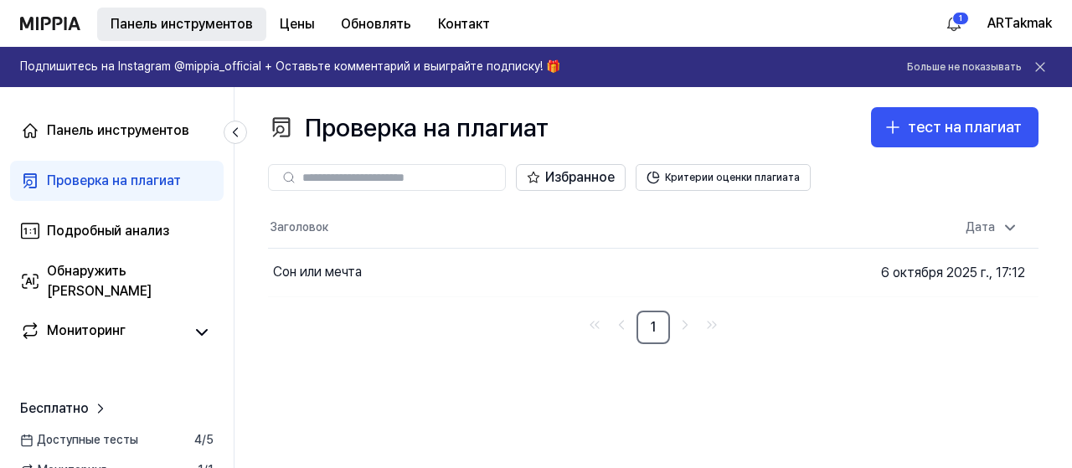
click at [151, 19] on font "Панель инструментов" at bounding box center [182, 24] width 142 height 16
